Goal: Navigation & Orientation: Find specific page/section

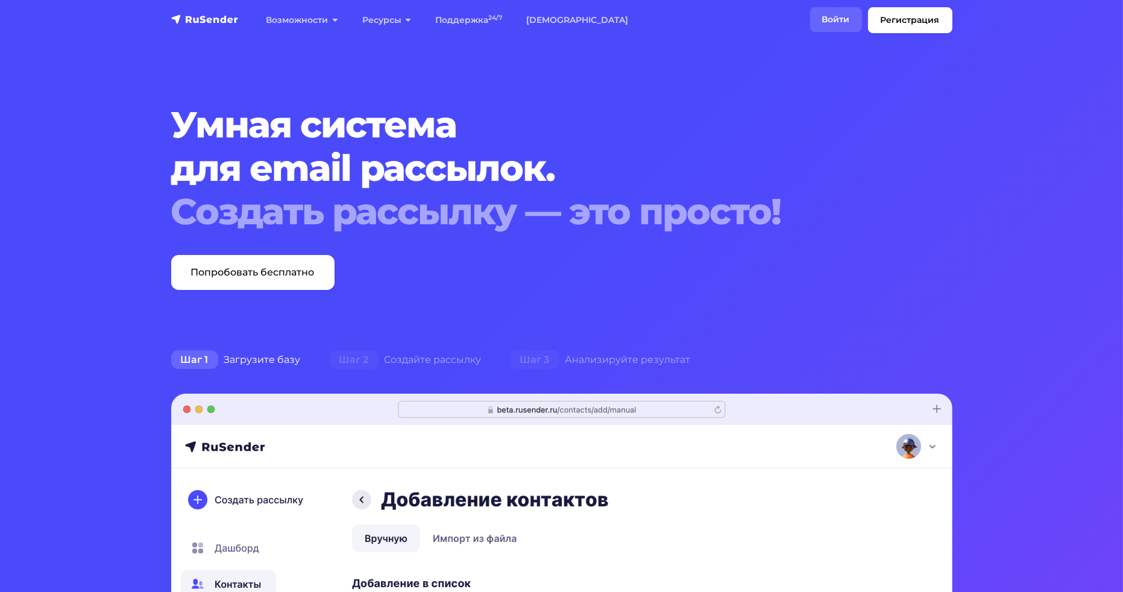
click at [839, 16] on link "Войти" at bounding box center [836, 19] width 52 height 25
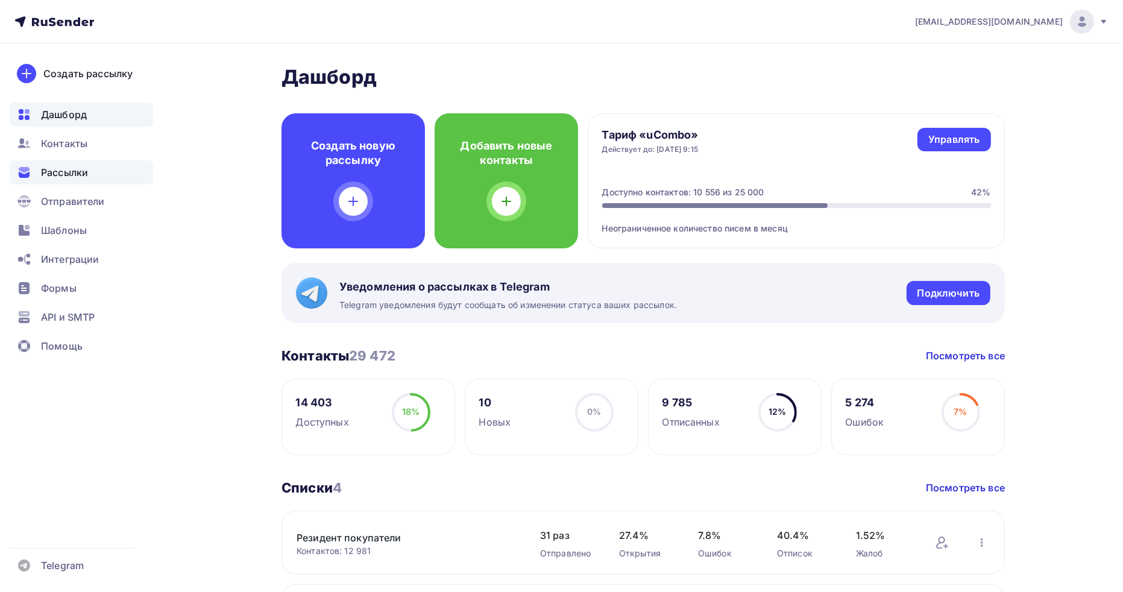
click at [66, 176] on span "Рассылки" at bounding box center [64, 172] width 47 height 14
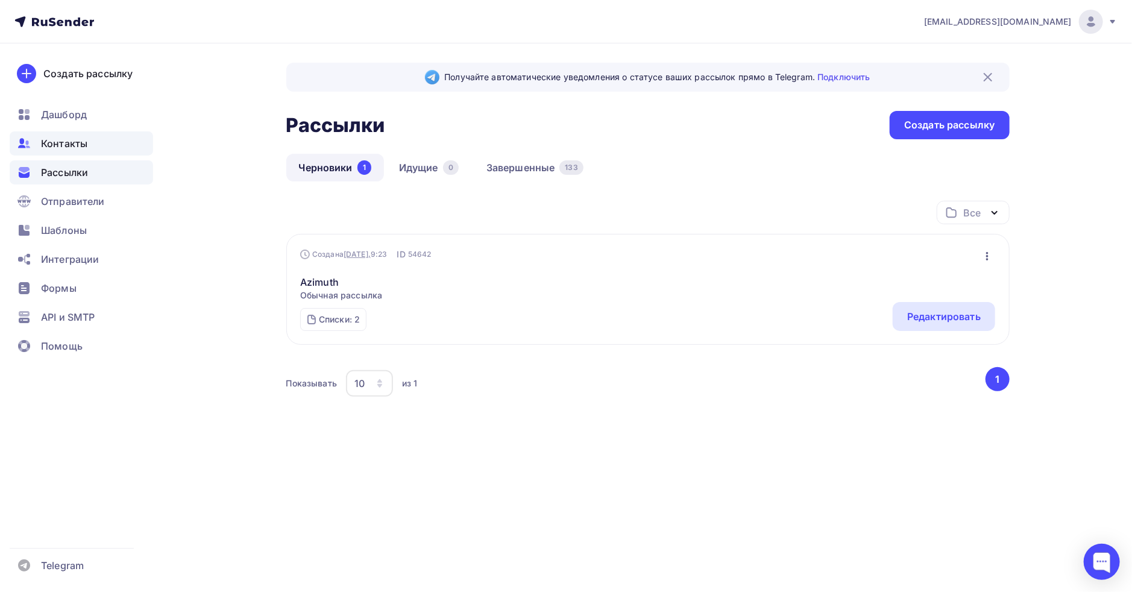
click at [76, 144] on span "Контакты" at bounding box center [64, 143] width 46 height 14
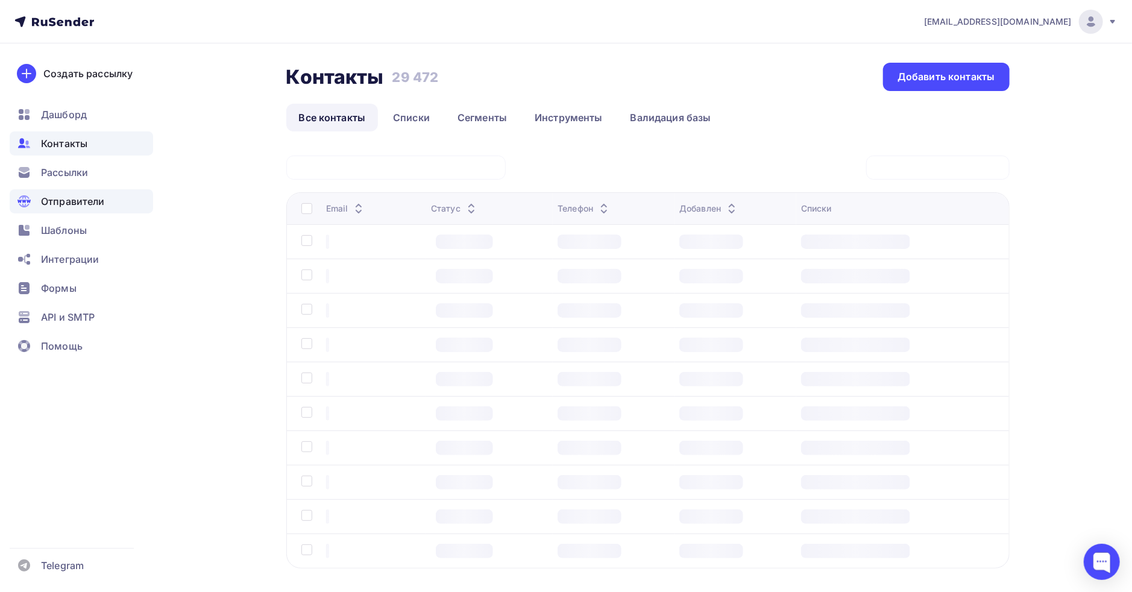
click at [70, 196] on span "Отправители" at bounding box center [73, 201] width 64 height 14
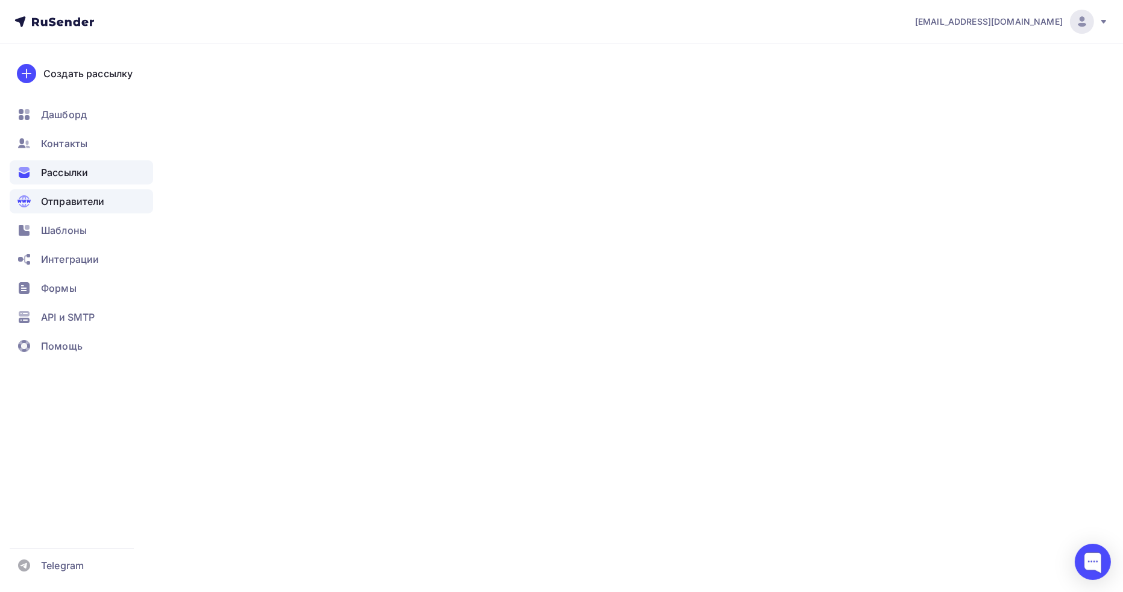
click at [65, 174] on span "Рассылки" at bounding box center [64, 172] width 47 height 14
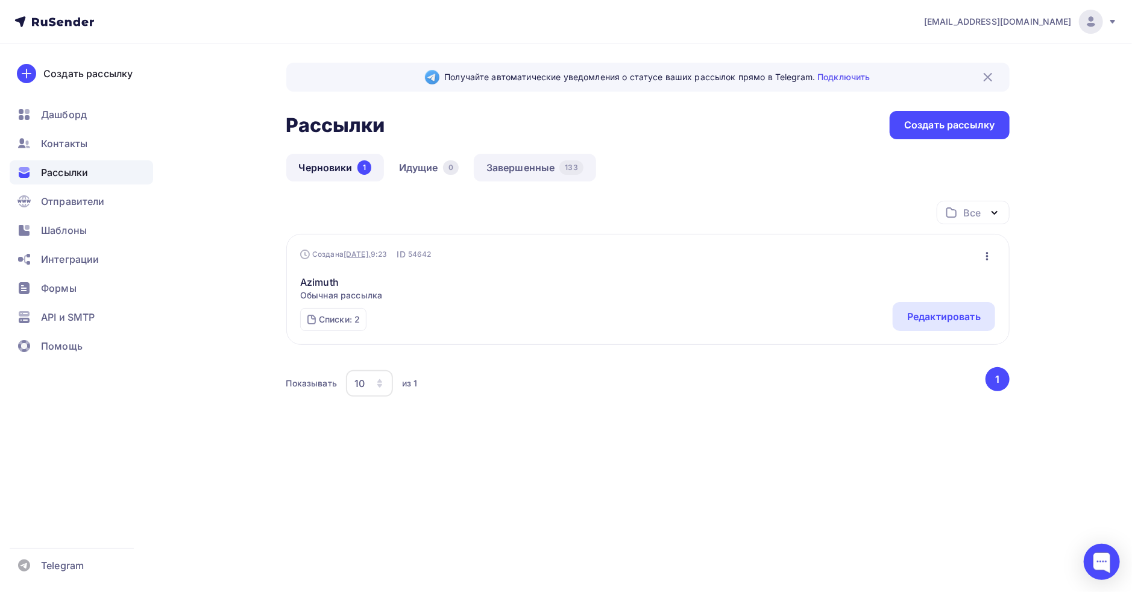
click at [528, 165] on link "Завершенные 133" at bounding box center [535, 168] width 122 height 28
